Goal: Task Accomplishment & Management: Complete application form

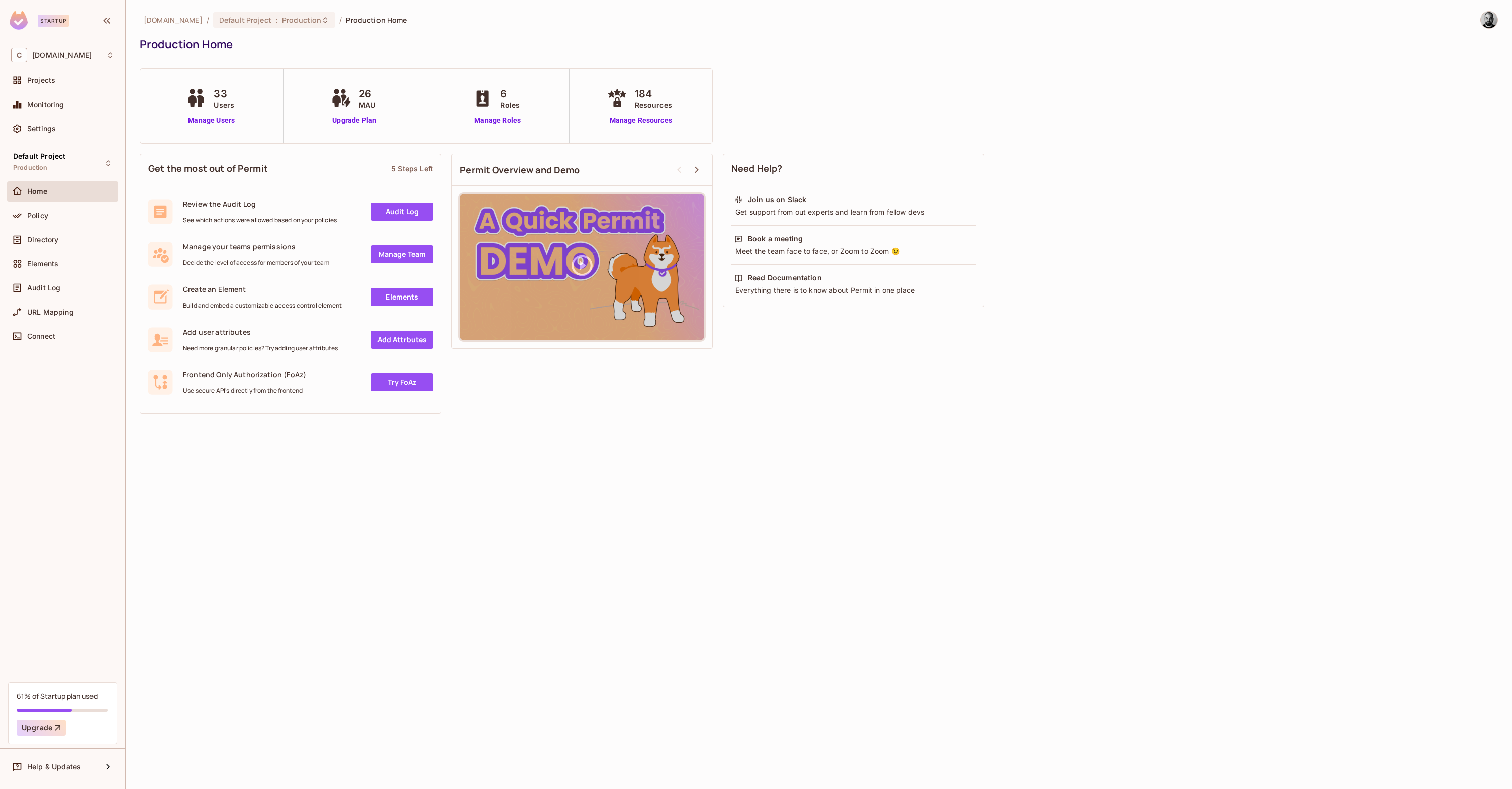
click at [218, 95] on span "33" at bounding box center [224, 94] width 21 height 15
click at [214, 115] on link "Manage Users" at bounding box center [211, 120] width 56 height 11
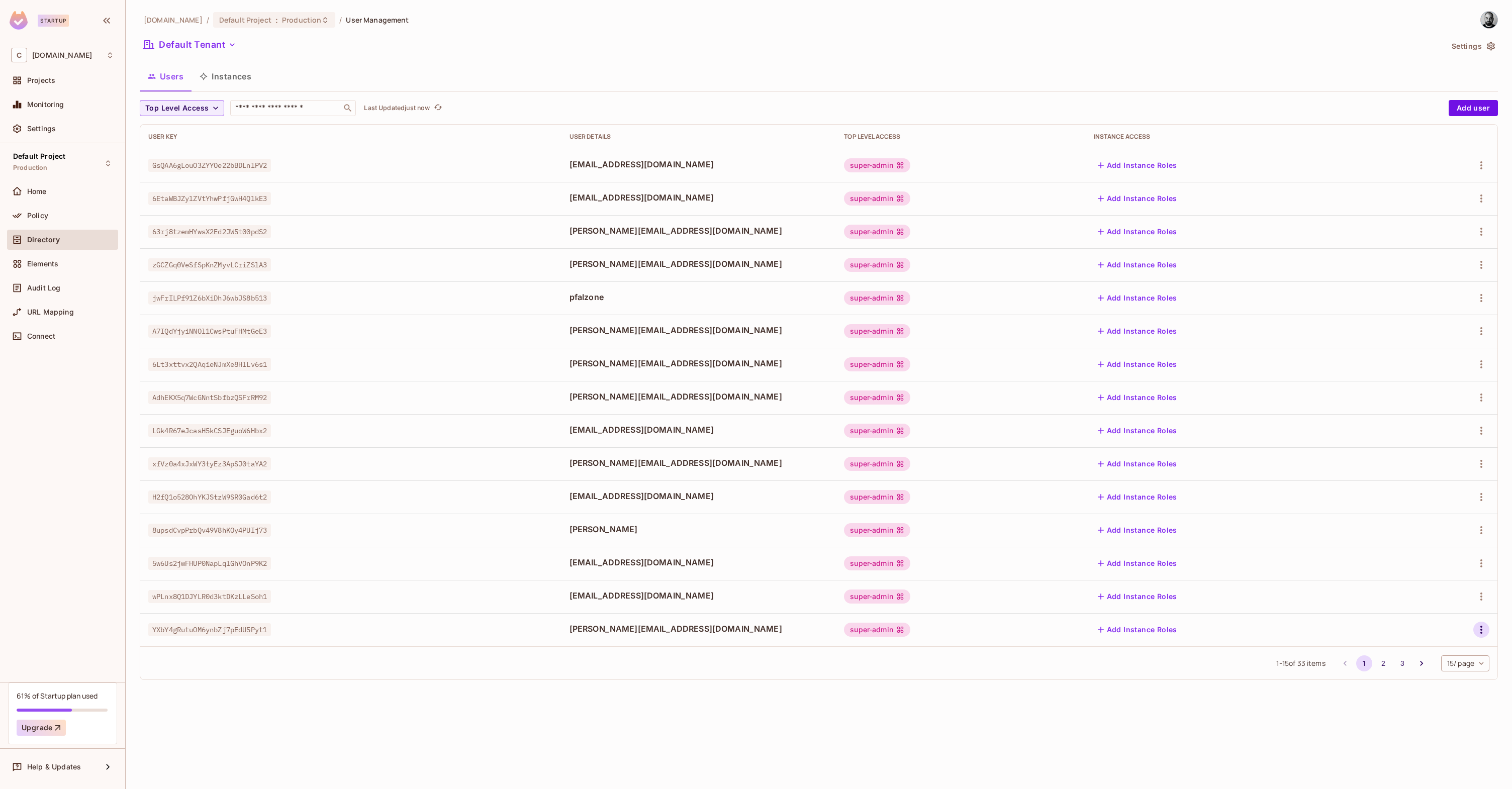
click at [1485, 631] on icon "button" at bounding box center [1481, 629] width 12 height 12
click at [1450, 652] on li "Edit" at bounding box center [1438, 653] width 89 height 22
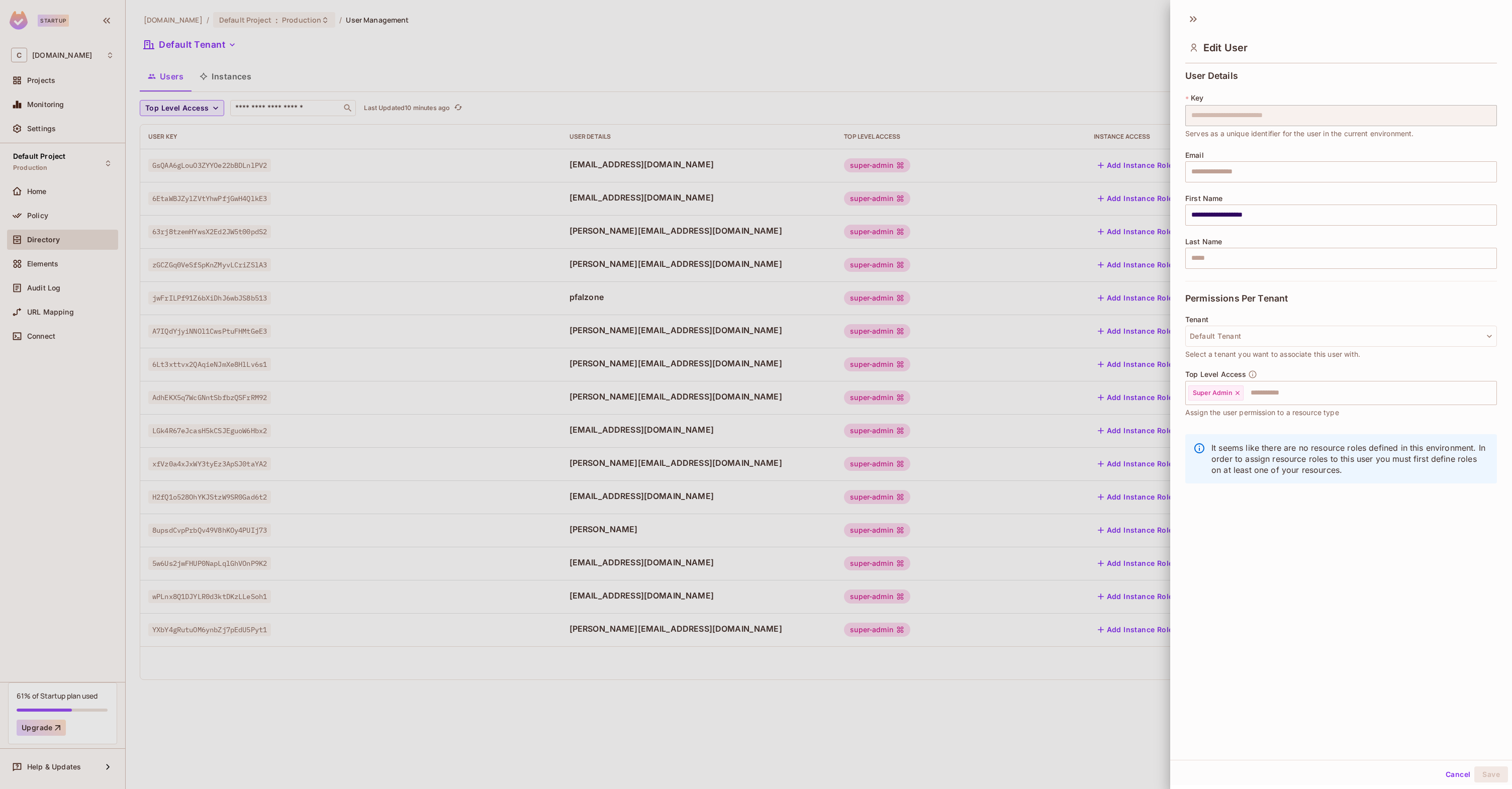
click at [712, 544] on div at bounding box center [756, 394] width 1512 height 789
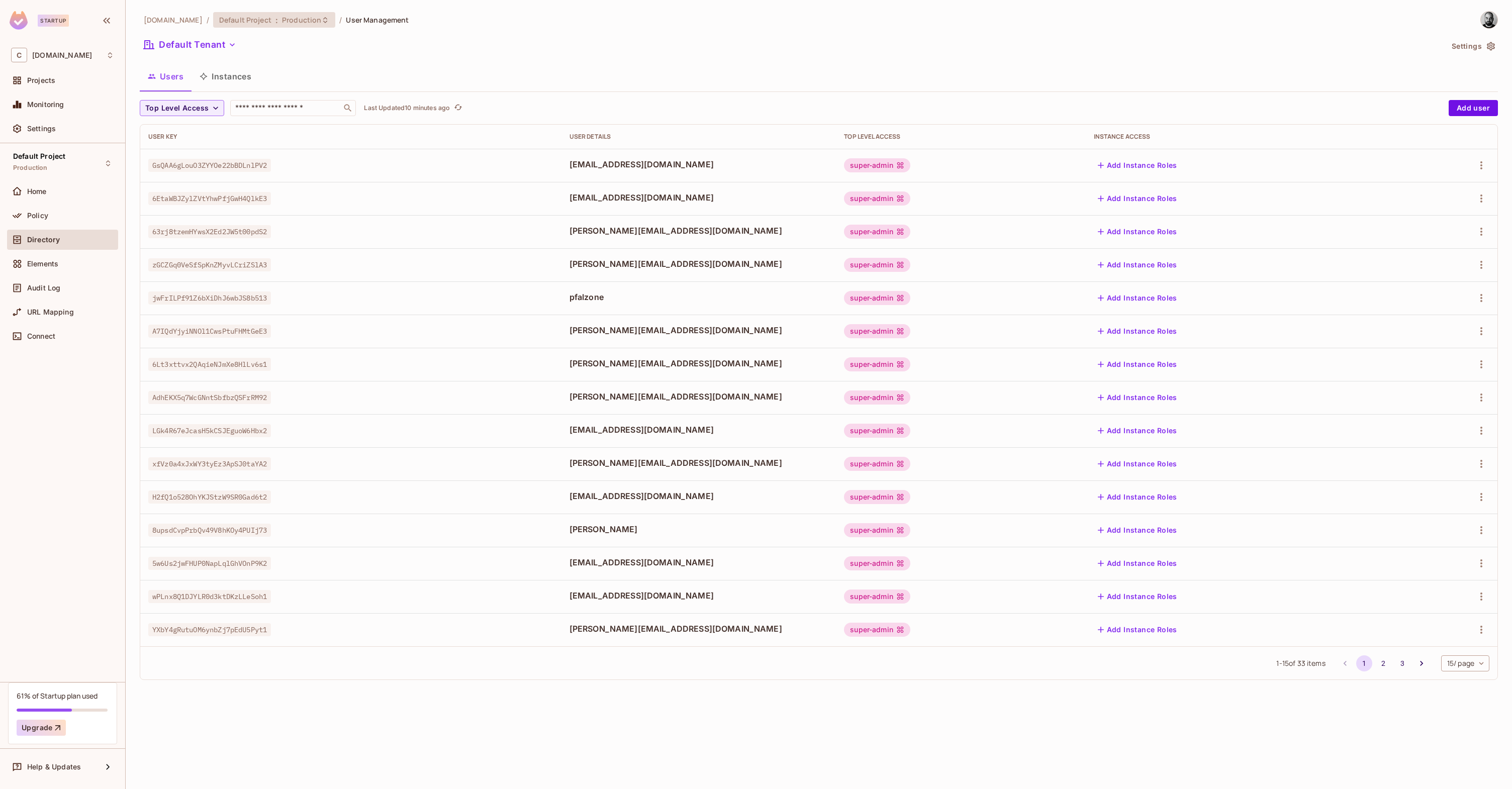
click at [321, 16] on icon at bounding box center [325, 20] width 8 height 8
click at [315, 16] on div at bounding box center [756, 394] width 1512 height 789
click at [44, 727] on button "Upgrade" at bounding box center [41, 727] width 49 height 16
click at [233, 706] on div "chalkboard.io / Default Project : Production / User Management Default Tenant S…" at bounding box center [819, 394] width 1386 height 789
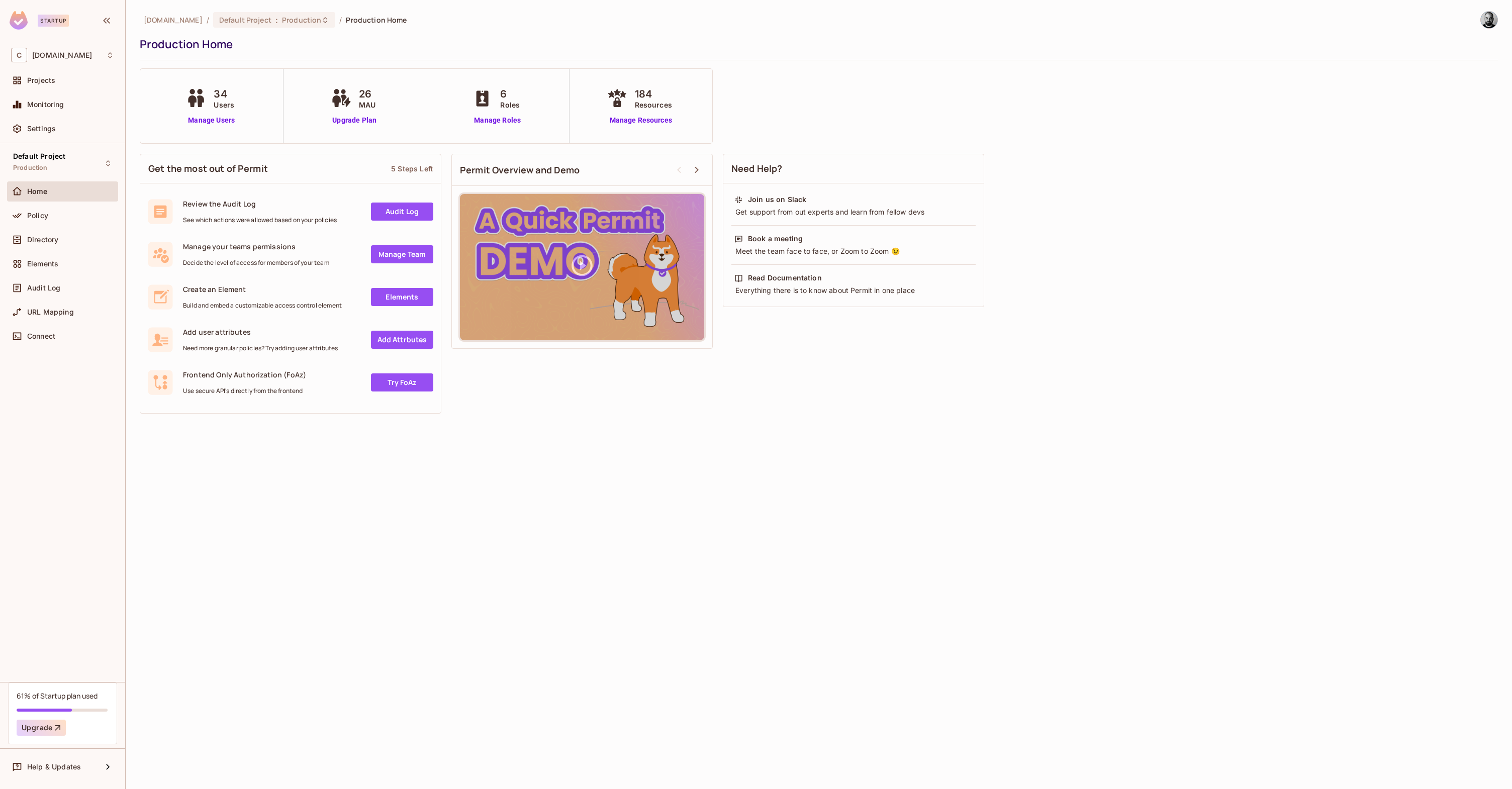
click at [200, 96] on icon at bounding box center [201, 101] width 7 height 12
click at [215, 121] on link "Manage Users" at bounding box center [211, 120] width 56 height 11
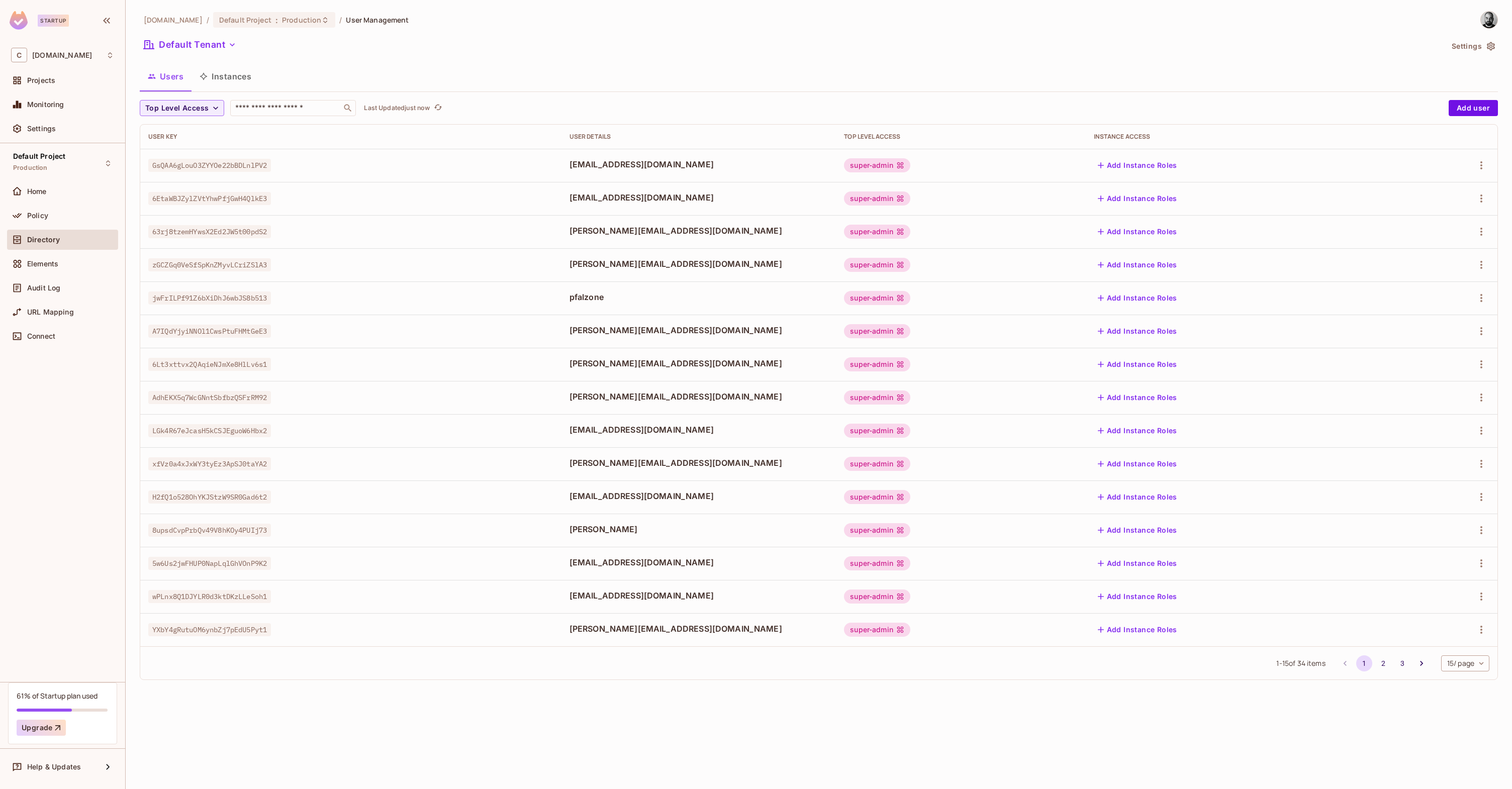
click at [1463, 664] on body "Startup C [DOMAIN_NAME] Projects Monitoring Settings Default Project Production…" at bounding box center [756, 435] width 1512 height 869
click at [1470, 766] on li "100 / page" at bounding box center [1464, 766] width 50 height 21
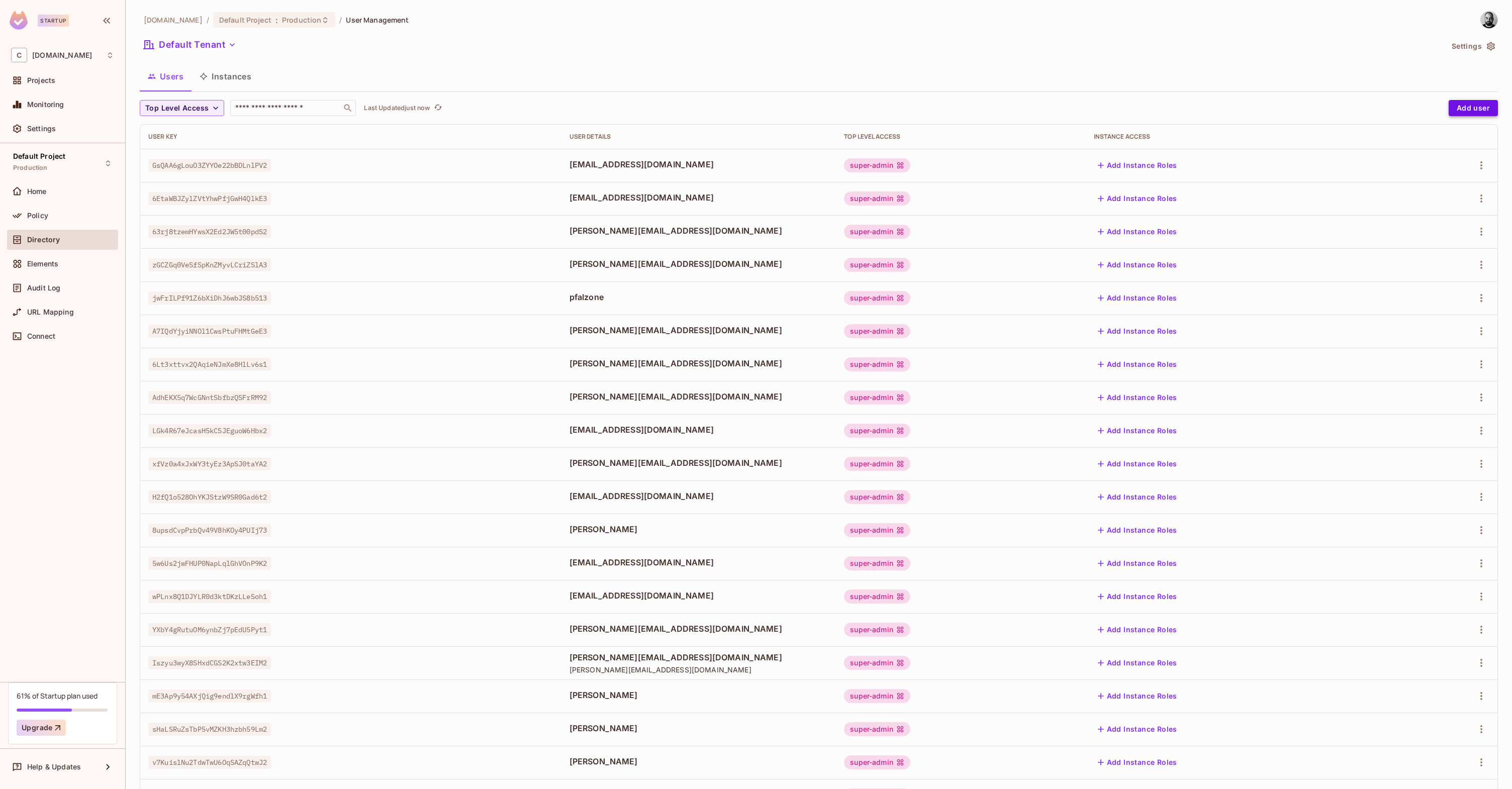
click at [1468, 109] on button "Add user" at bounding box center [1473, 107] width 49 height 16
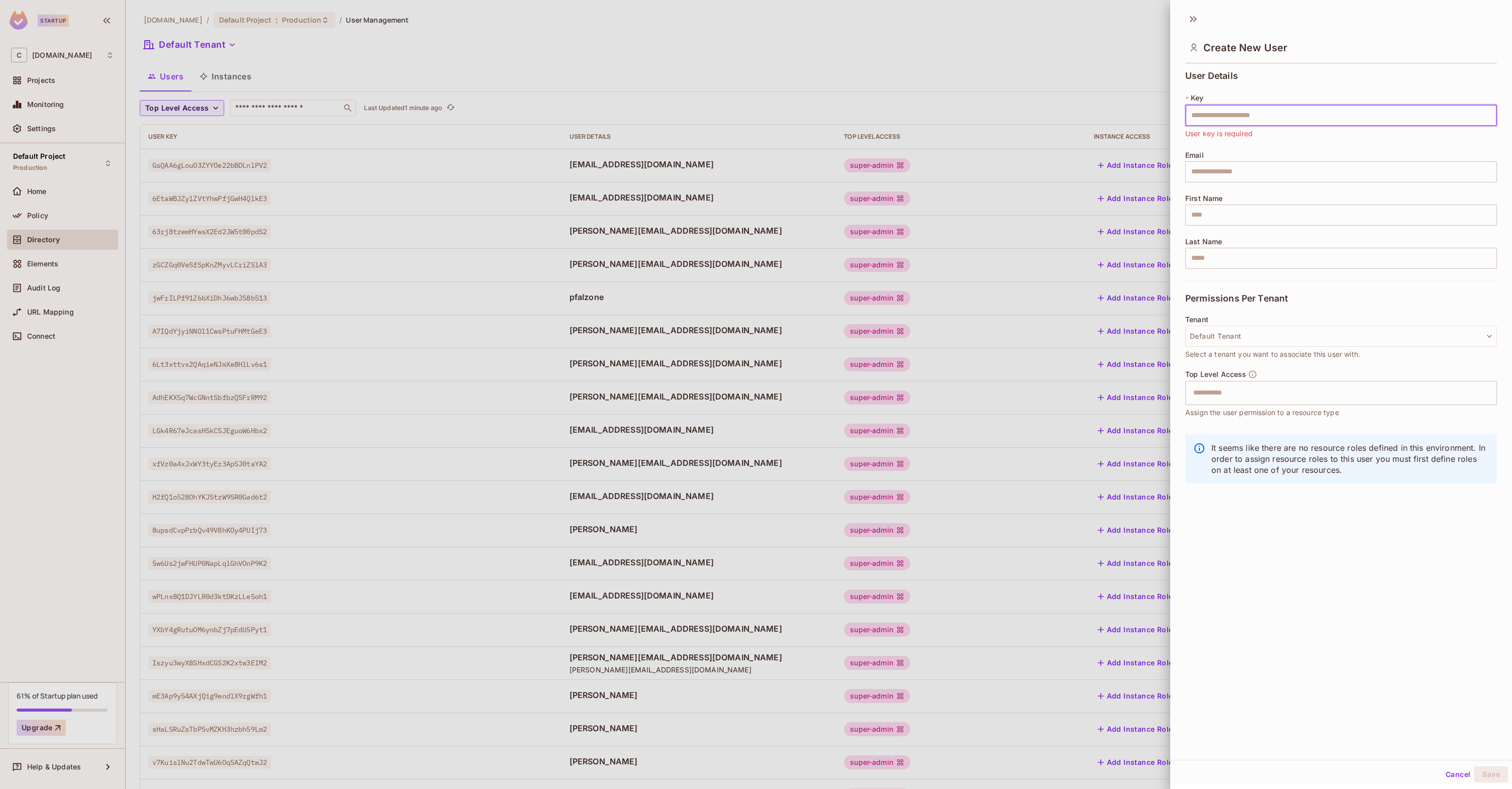
click at [1223, 117] on input "text" at bounding box center [1341, 116] width 312 height 21
paste input "**********"
type input "**********"
click at [1226, 174] on input "text" at bounding box center [1341, 172] width 312 height 21
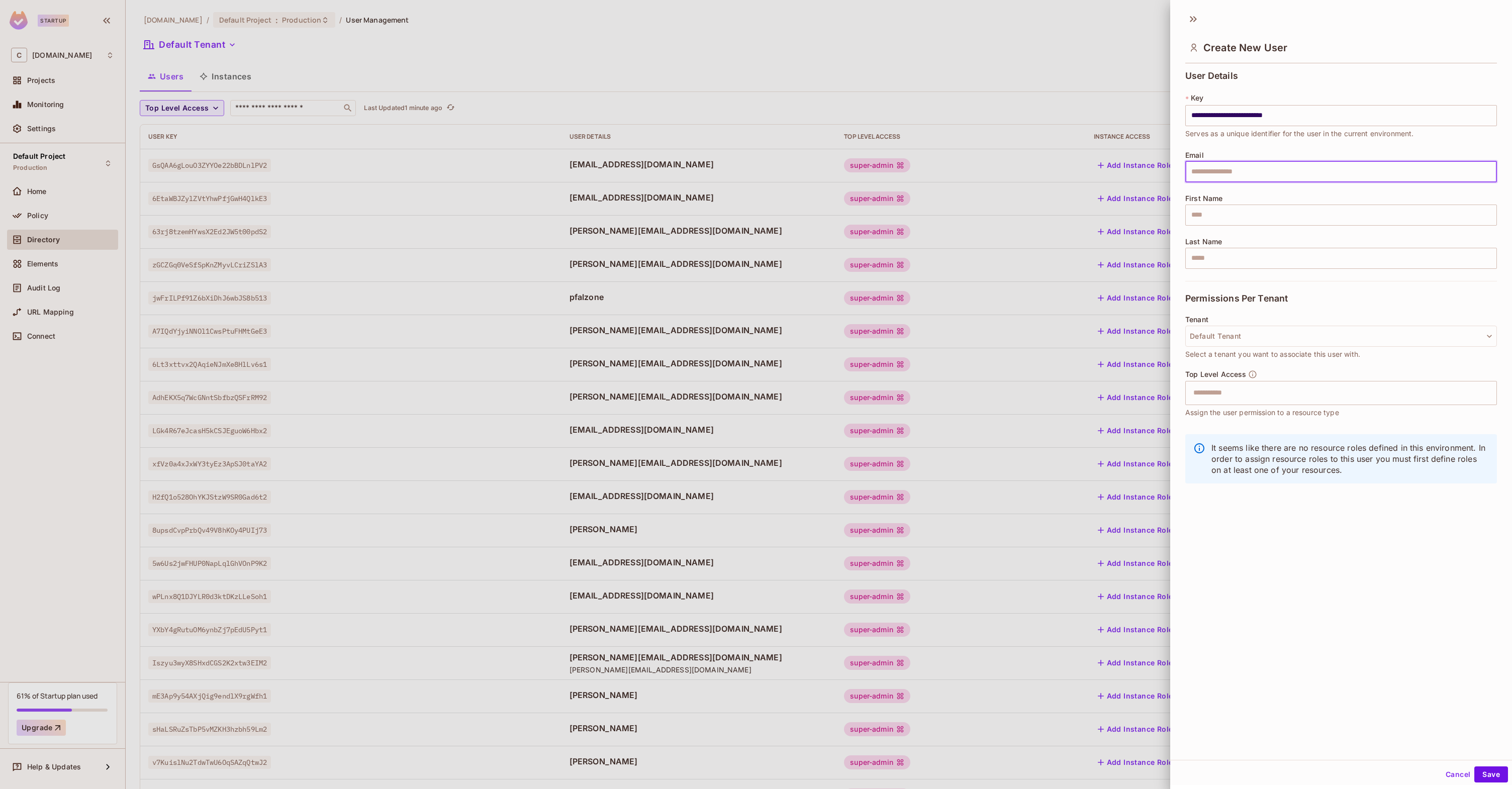
paste input "**********"
type input "**********"
type input "******"
click at [1381, 302] on div "Permissions Per Tenant" at bounding box center [1341, 298] width 312 height 35
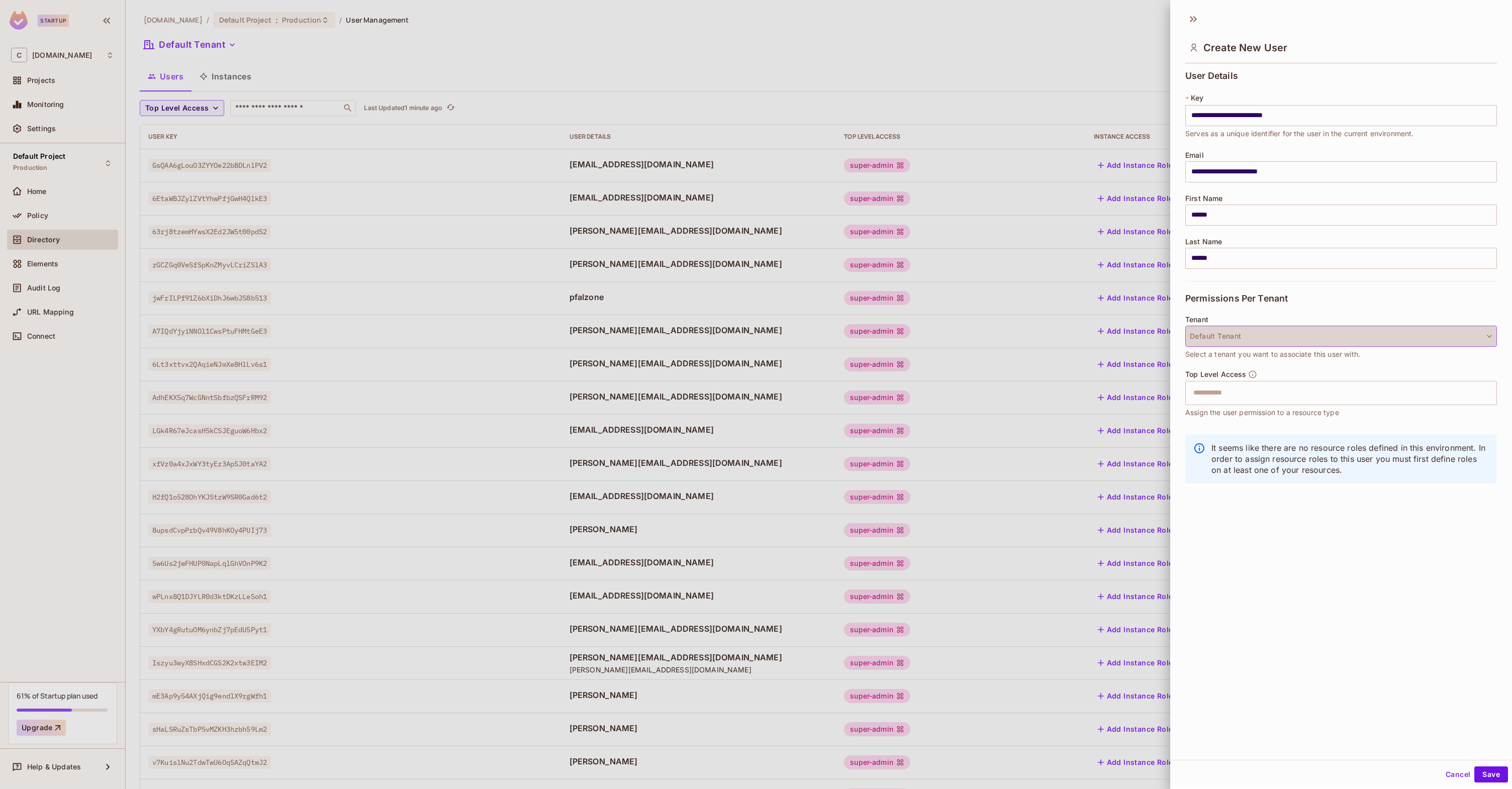
click at [1338, 332] on button "Default Tenant" at bounding box center [1341, 336] width 312 height 21
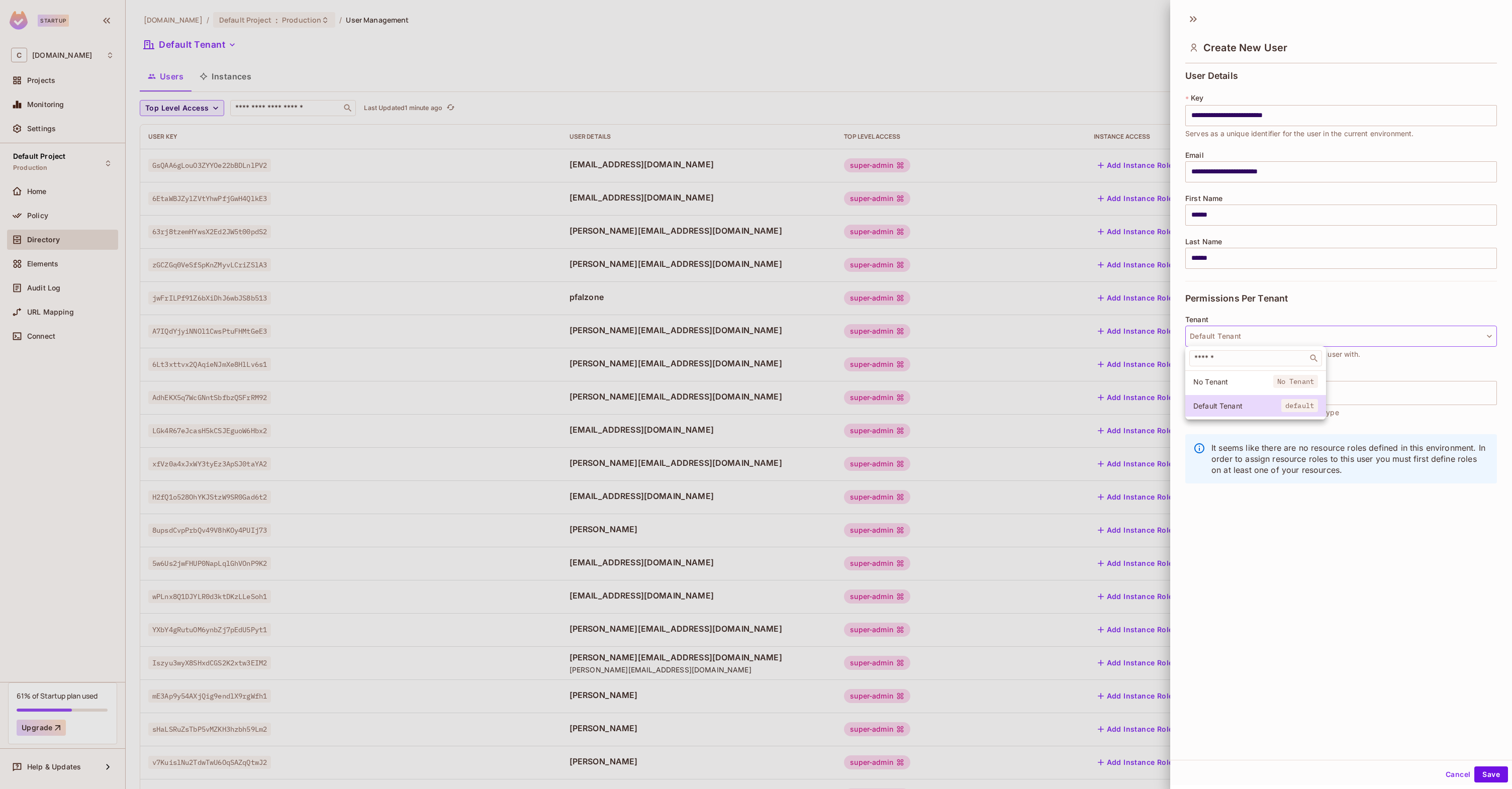
click at [1326, 331] on div at bounding box center [756, 394] width 1512 height 789
click at [1299, 378] on div "Top Level Access ​ Assign the user permission to a resource type" at bounding box center [1341, 394] width 312 height 48
click at [1298, 387] on input "text" at bounding box center [1332, 393] width 290 height 20
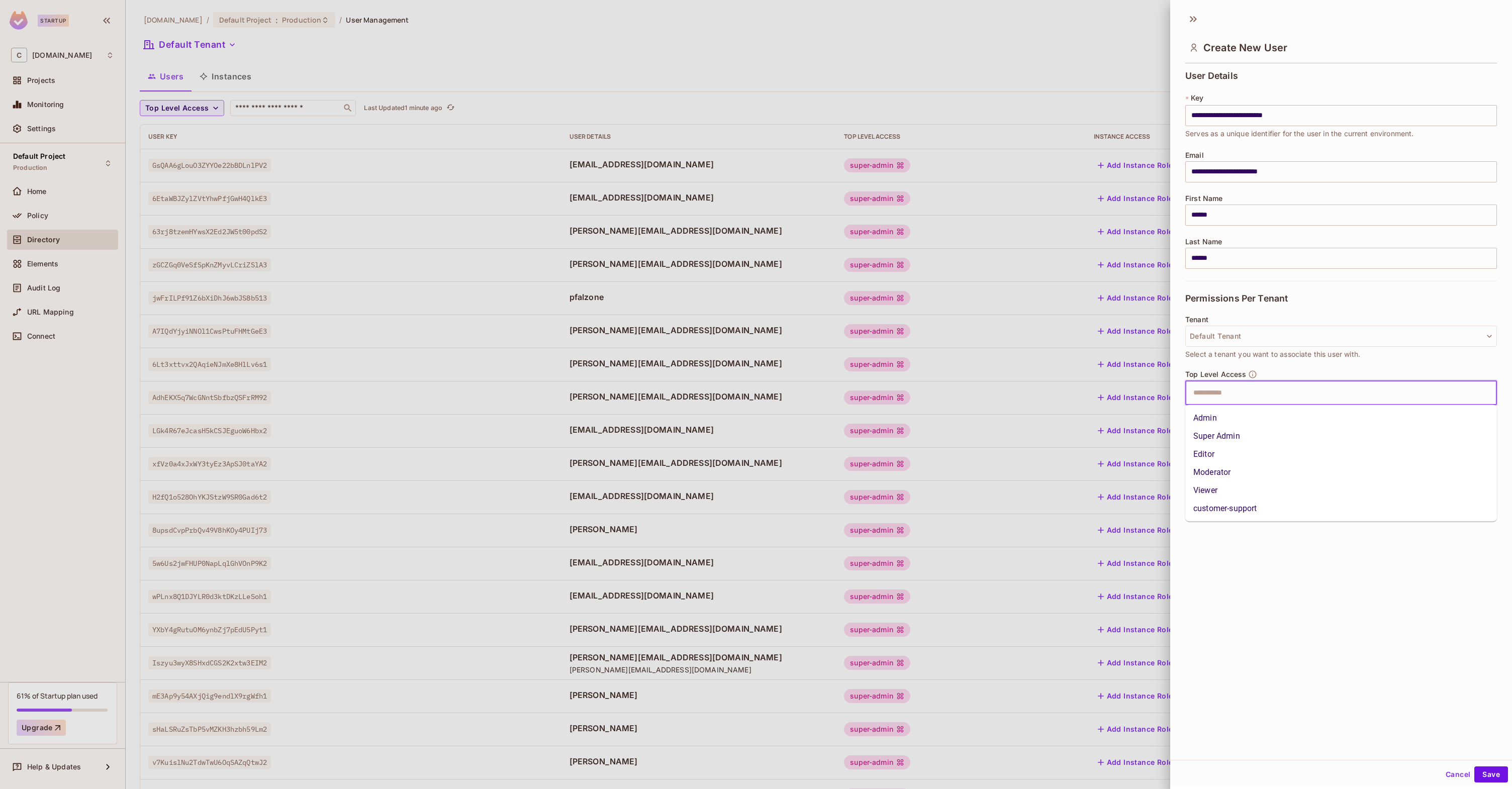
click at [1265, 427] on li "Super Admin" at bounding box center [1341, 436] width 312 height 18
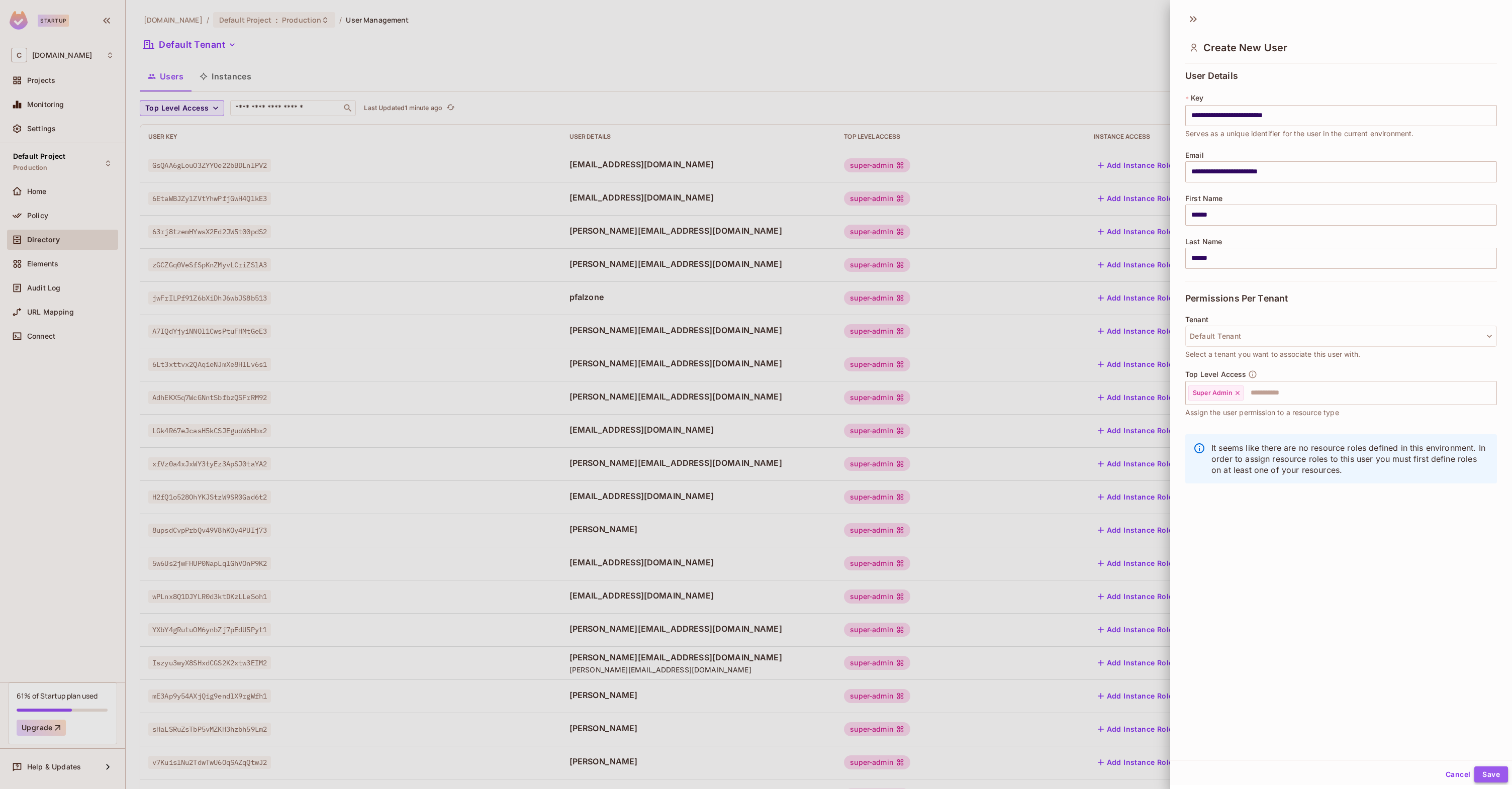
click at [1483, 770] on button "Save" at bounding box center [1491, 774] width 33 height 16
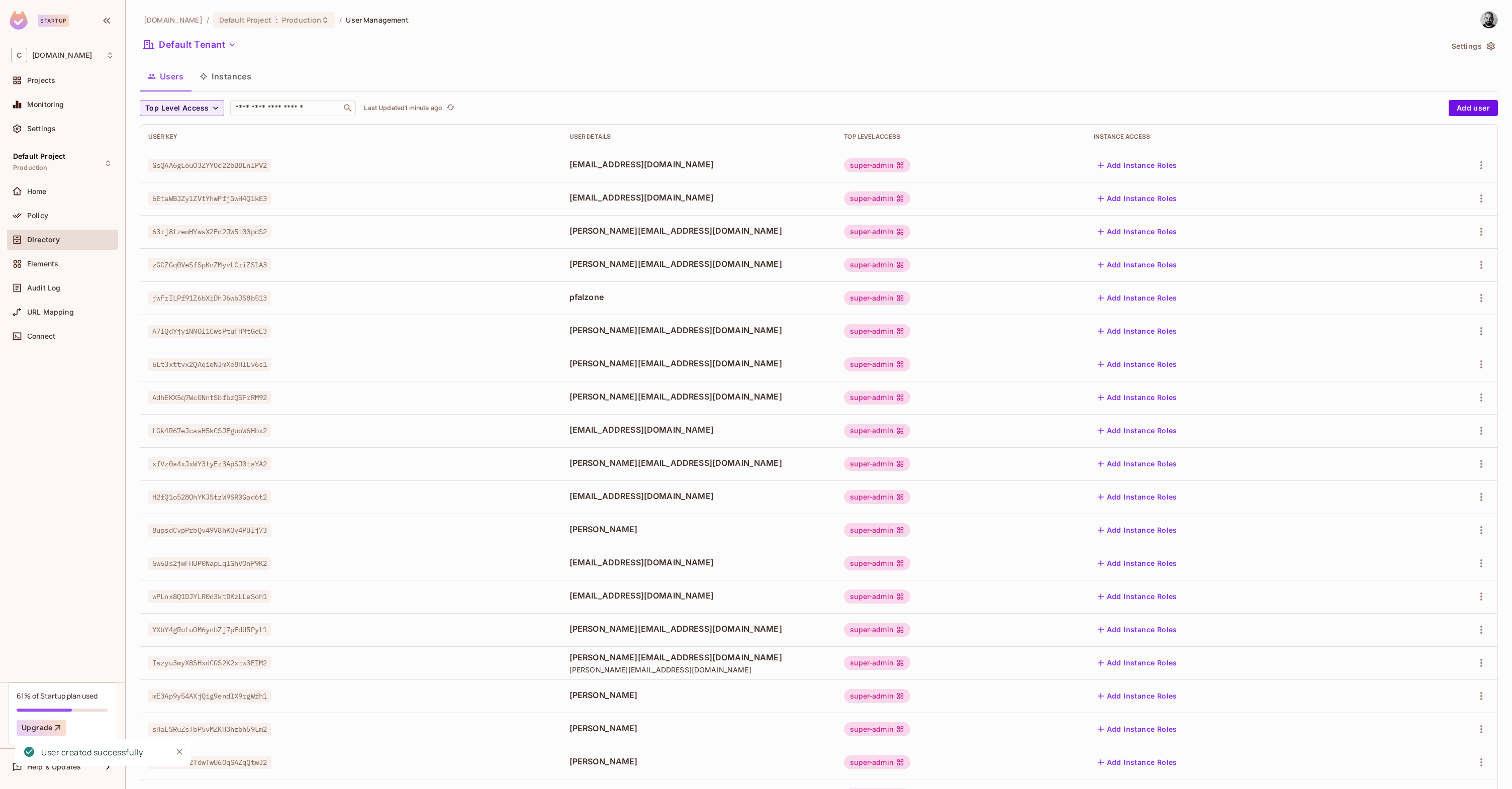
scroll to position [576, 0]
